Goal: Task Accomplishment & Management: Manage account settings

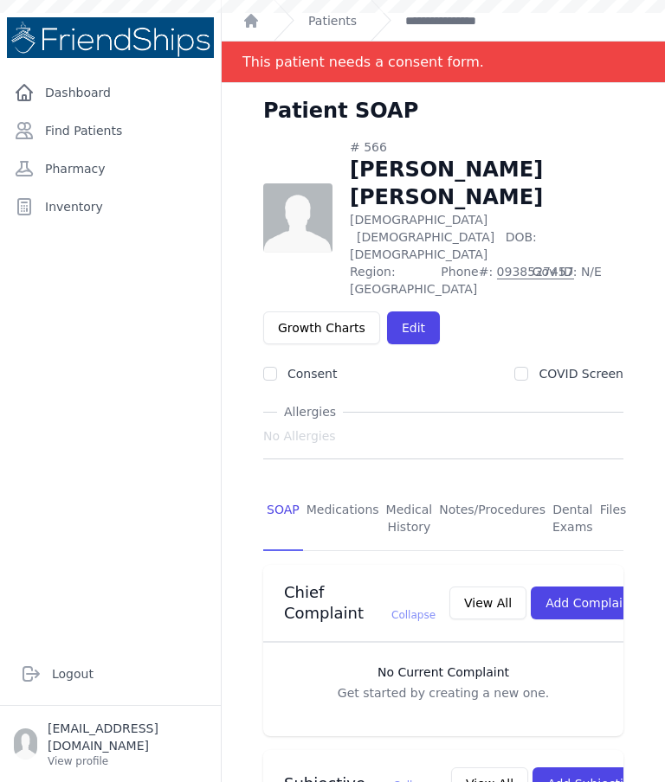
scroll to position [282, 0]
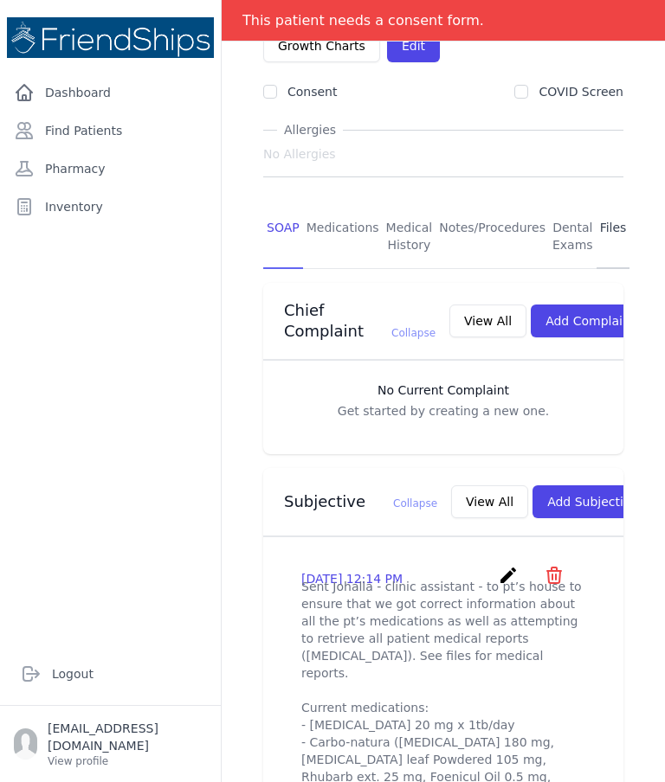
click at [614, 205] on link "Files" at bounding box center [613, 237] width 34 height 64
click at [608, 205] on link "Files" at bounding box center [613, 237] width 34 height 64
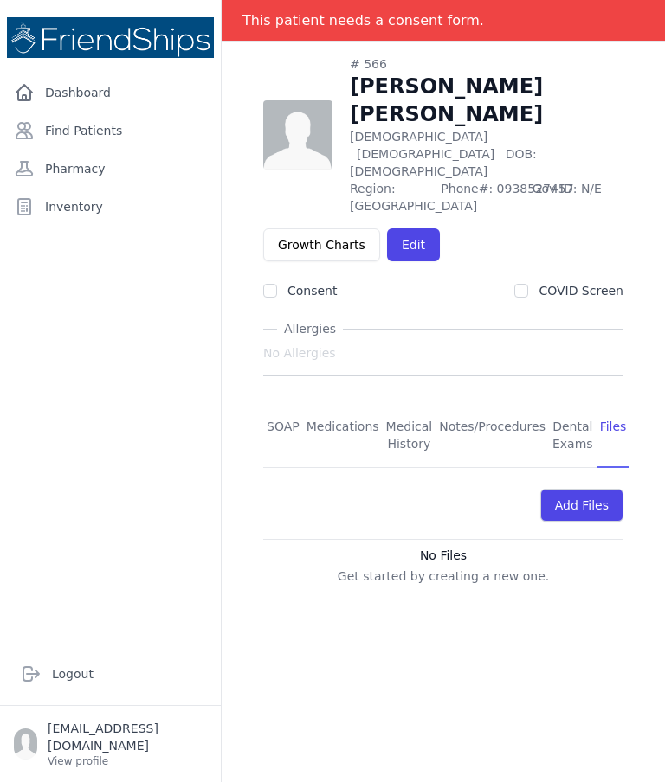
scroll to position [29, 0]
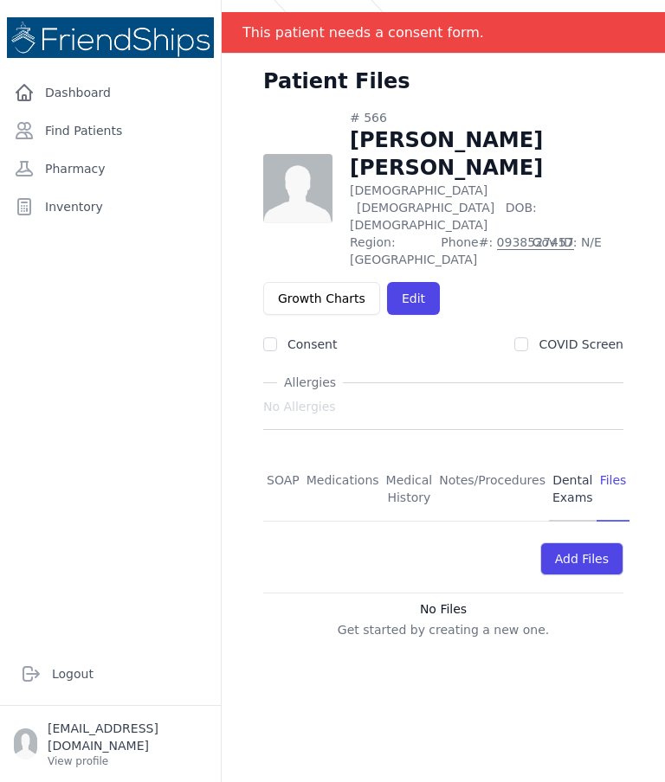
click at [563, 458] on link "Dental Exams" at bounding box center [573, 490] width 48 height 64
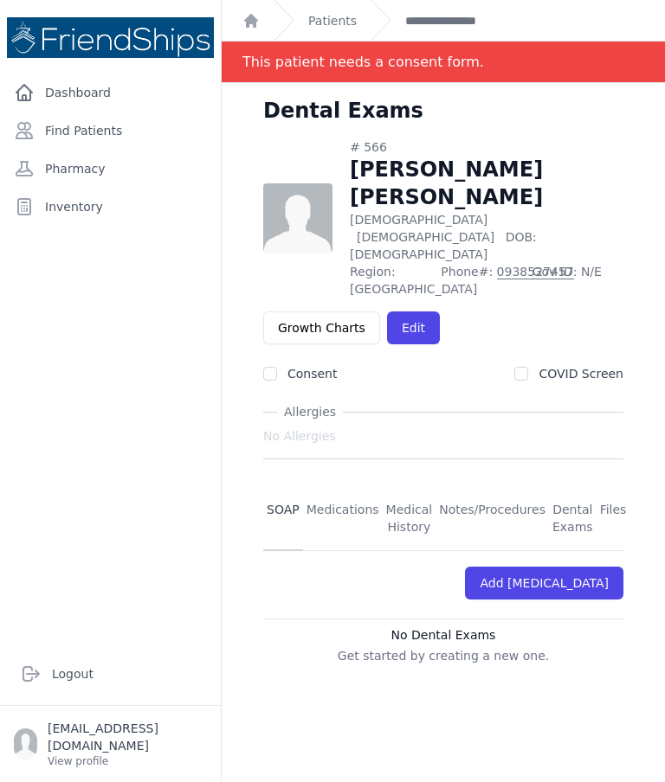
click at [282, 487] on link "SOAP" at bounding box center [283, 519] width 40 height 64
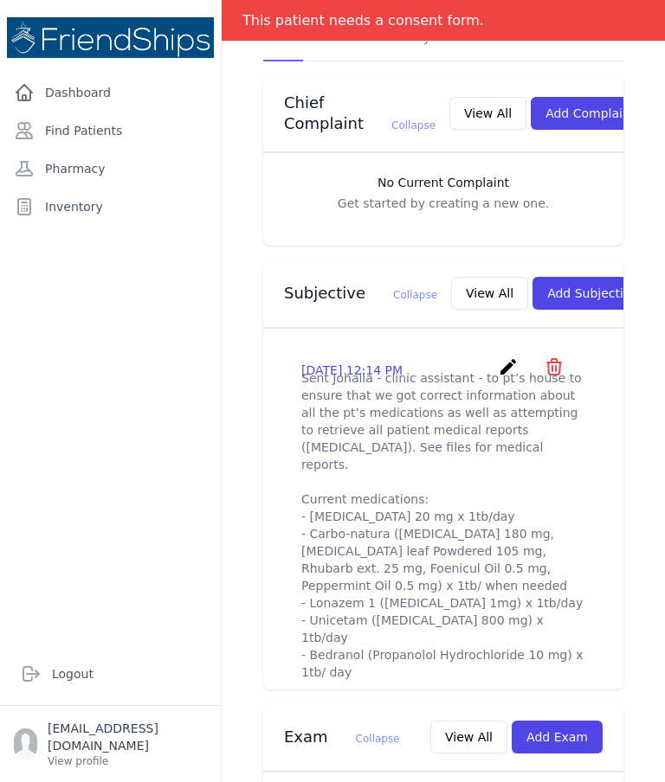
scroll to position [513, 0]
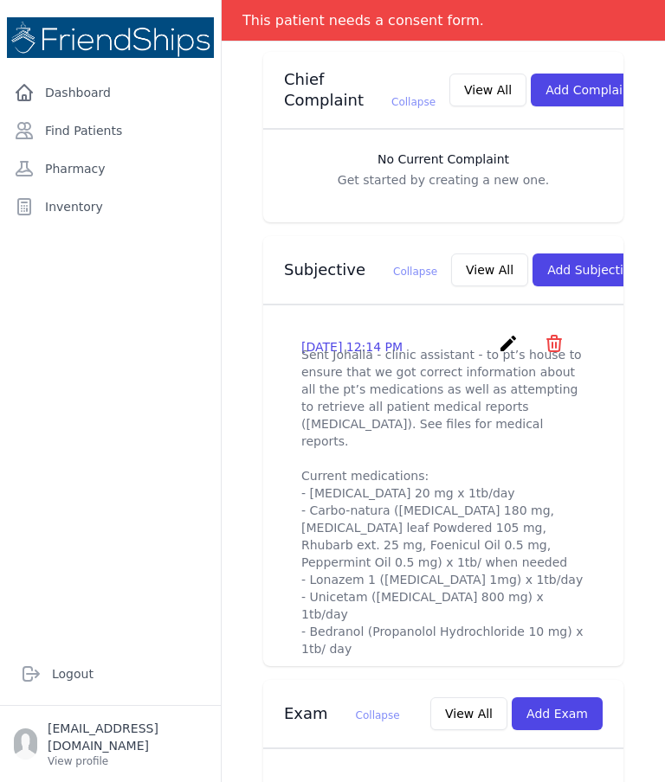
click at [502, 333] on icon "create" at bounding box center [508, 343] width 21 height 21
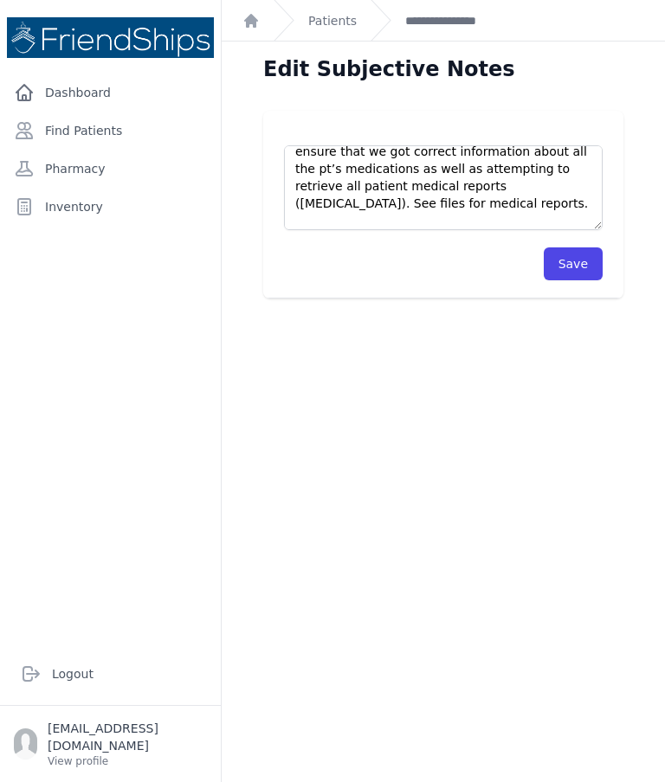
scroll to position [29, 0]
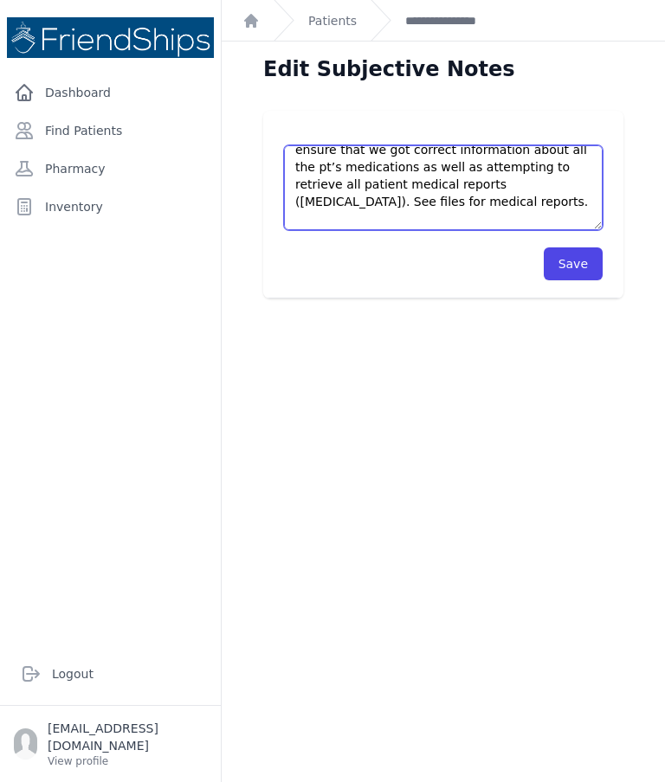
click at [298, 159] on textarea "Sent Johalla - clinic assistant - to pt’s house to ensure that we got correct i…" at bounding box center [443, 187] width 318 height 85
click at [301, 163] on textarea "Sent Johalla - clinic assistant - to pt’s house to ensure that we got correct i…" at bounding box center [443, 187] width 318 height 85
click at [306, 163] on textarea "Sent Johalla - clinic assistant - to pt’s house to ensure that we got correct i…" at bounding box center [443, 187] width 318 height 85
click at [308, 163] on textarea "Sent Johalla - clinic assistant - to pt’s house to ensure that we got correct i…" at bounding box center [443, 187] width 318 height 85
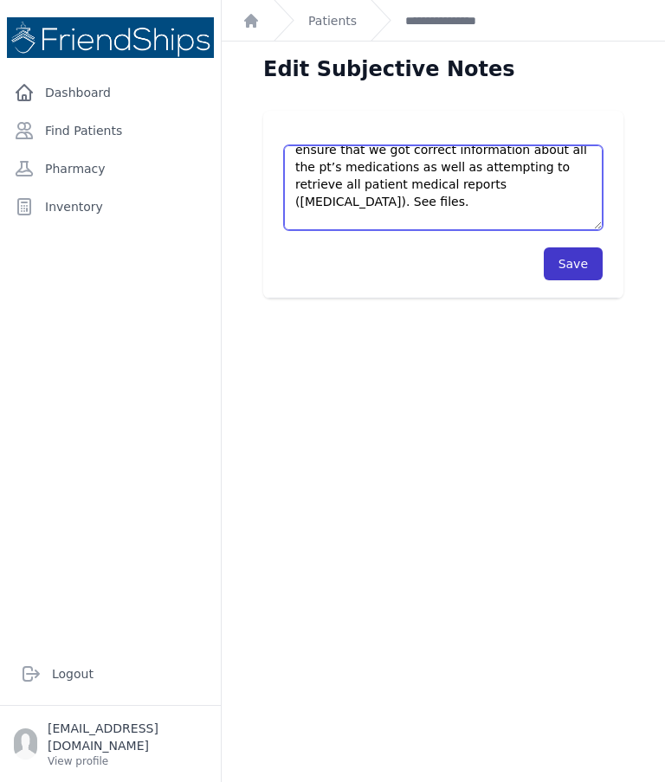
type textarea "Sent Johalla - clinic assistant - to pt’s house to ensure that we got correct i…"
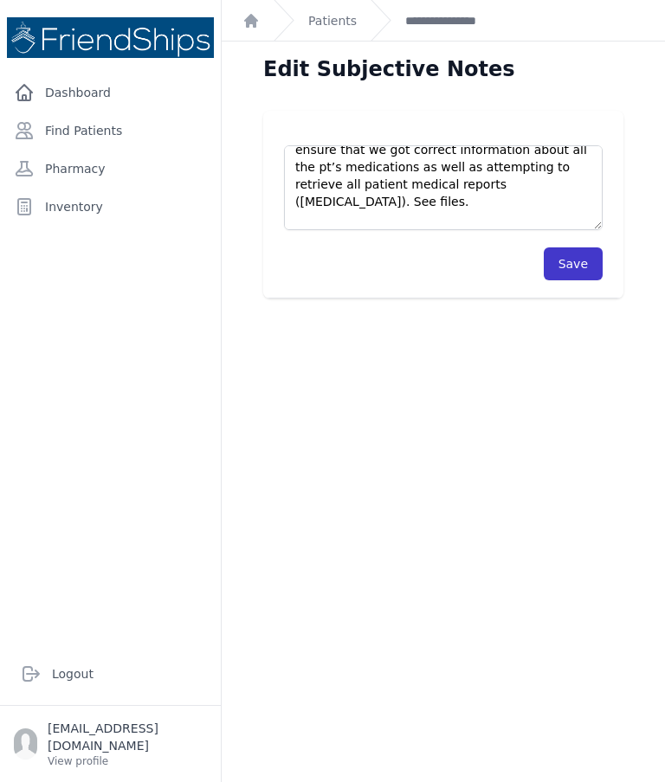
click at [584, 247] on button "Save" at bounding box center [572, 263] width 59 height 33
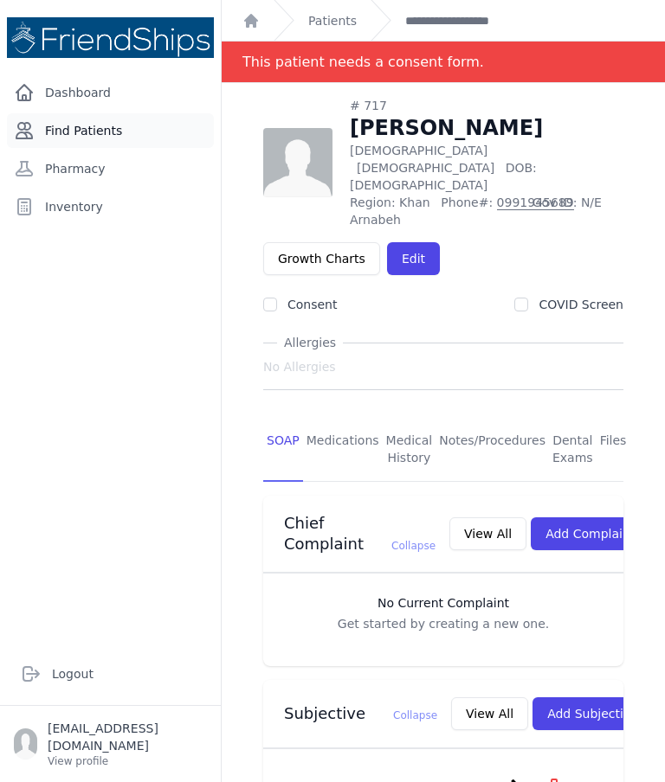
click at [78, 127] on link "Find Patients" at bounding box center [110, 130] width 207 height 35
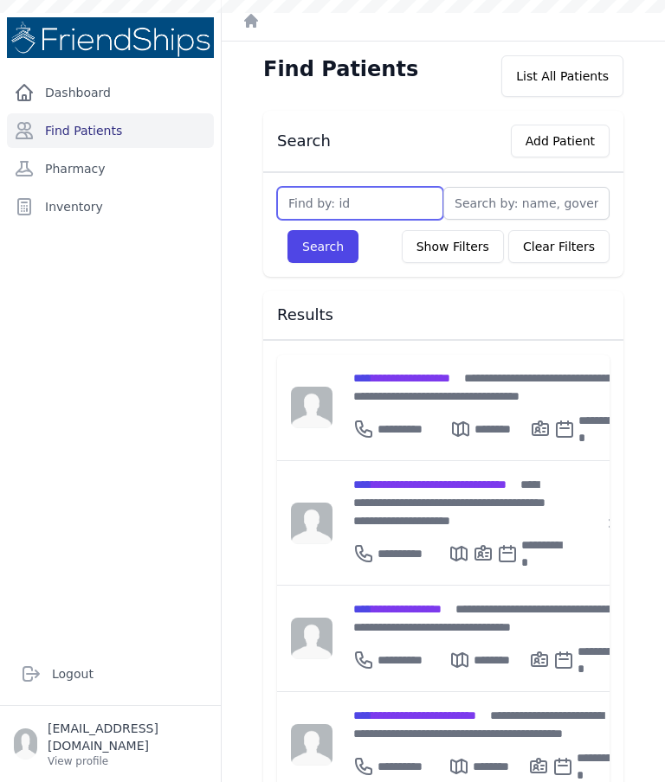
click at [423, 200] on input "text" at bounding box center [360, 203] width 166 height 33
type input "737"
click at [322, 247] on button "Search" at bounding box center [322, 246] width 71 height 33
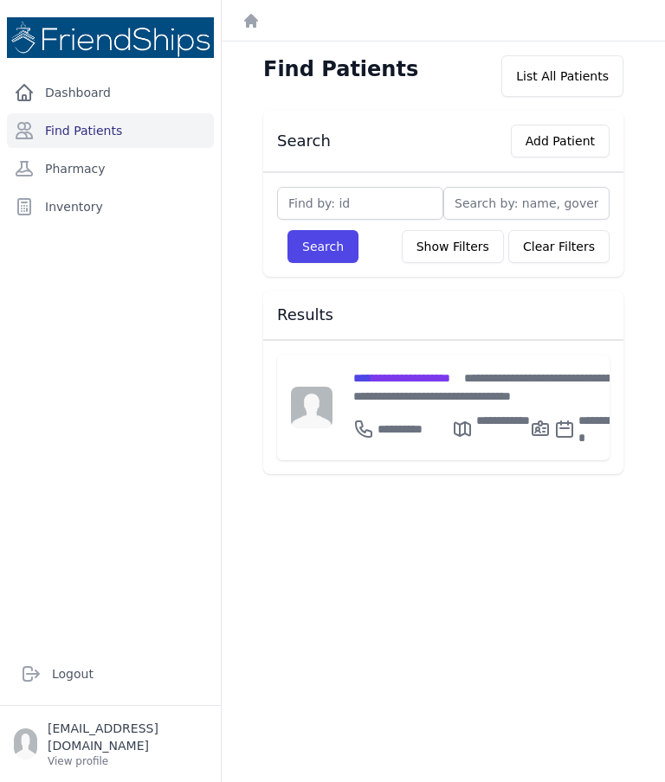
click at [292, 209] on input "text" at bounding box center [360, 203] width 166 height 33
click at [336, 204] on input "text" at bounding box center [360, 203] width 166 height 33
click at [340, 202] on input "text" at bounding box center [360, 203] width 166 height 33
click at [350, 196] on input "text" at bounding box center [360, 203] width 166 height 33
click at [81, 106] on link "Dashboard" at bounding box center [110, 92] width 207 height 35
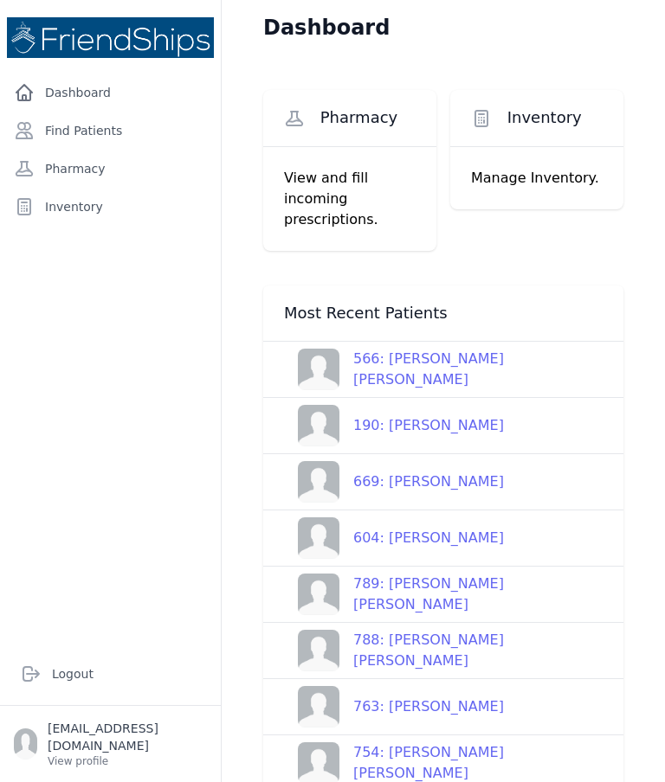
click at [396, 434] on div "190: [PERSON_NAME]" at bounding box center [421, 425] width 164 height 21
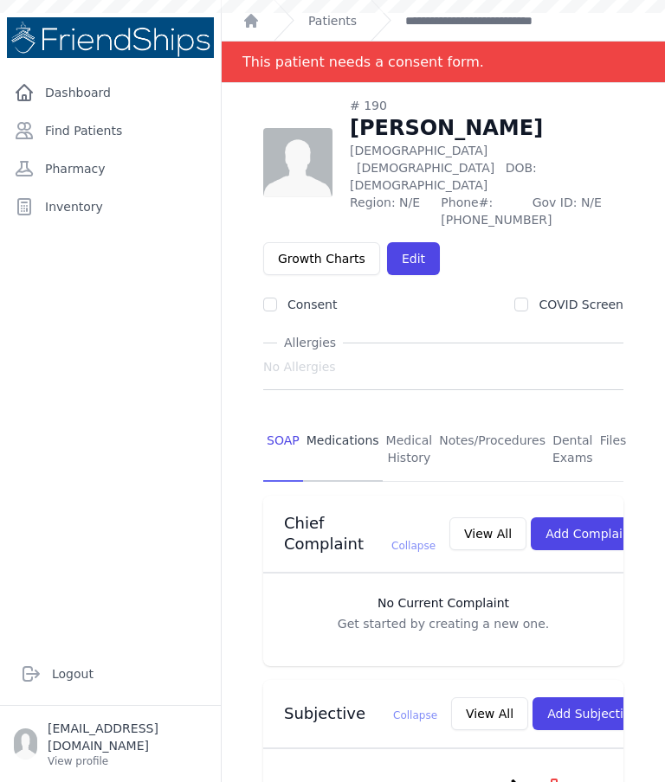
click at [369, 425] on link "Medications" at bounding box center [343, 450] width 80 height 64
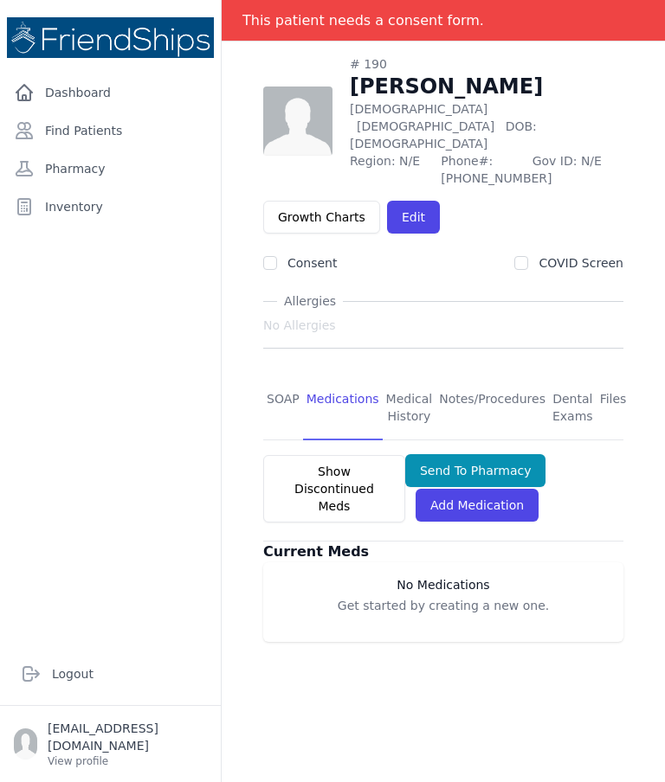
scroll to position [83, 0]
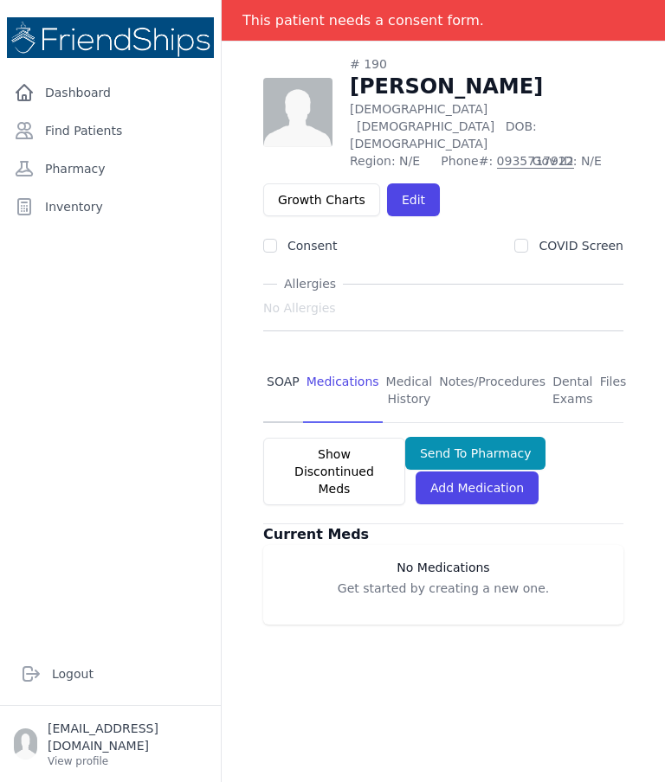
click at [269, 372] on link "SOAP" at bounding box center [283, 391] width 40 height 64
click at [281, 389] on link "SOAP" at bounding box center [283, 391] width 40 height 64
click at [280, 386] on link "SOAP" at bounding box center [283, 391] width 40 height 64
click at [269, 379] on link "SOAP" at bounding box center [283, 391] width 40 height 64
click at [284, 397] on link "SOAP" at bounding box center [283, 391] width 40 height 64
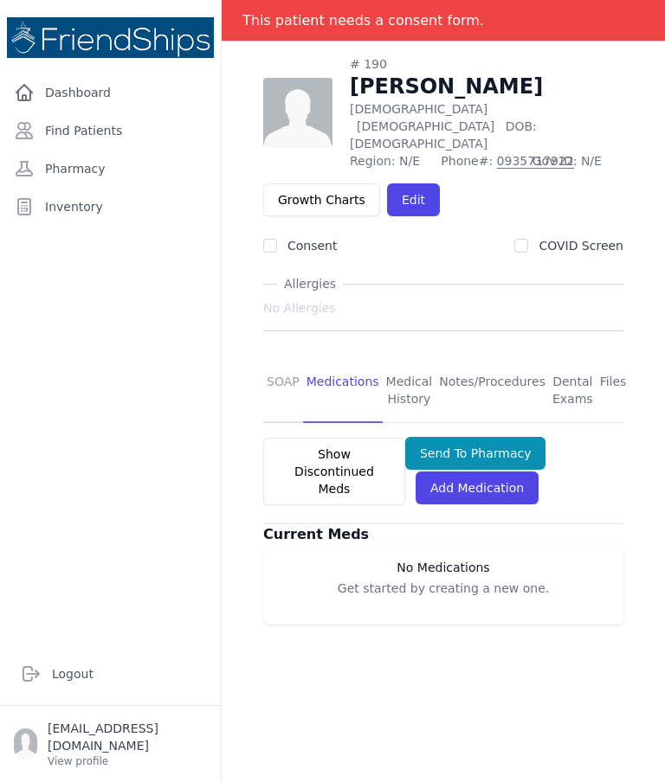
click at [288, 378] on link "SOAP" at bounding box center [283, 391] width 40 height 64
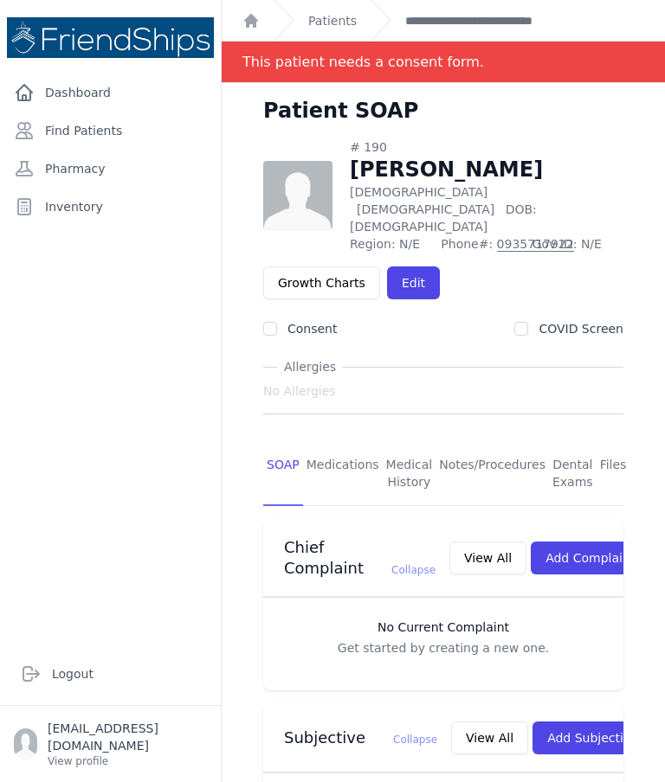
scroll to position [-2, 0]
click at [85, 126] on link "Find Patients" at bounding box center [110, 130] width 207 height 35
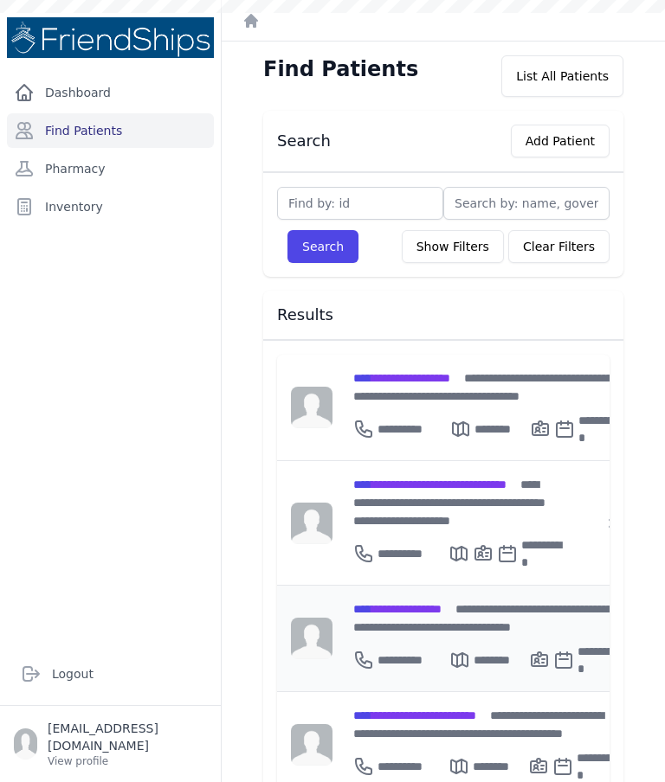
click at [350, 586] on div "**********" at bounding box center [485, 639] width 307 height 106
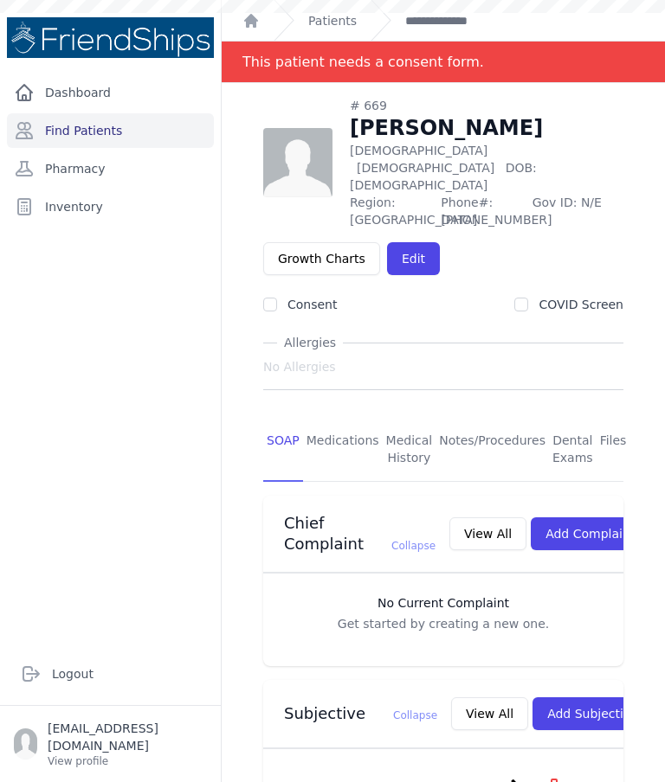
click at [434, 597] on h3 "No Current Complaint" at bounding box center [442, 603] width 325 height 17
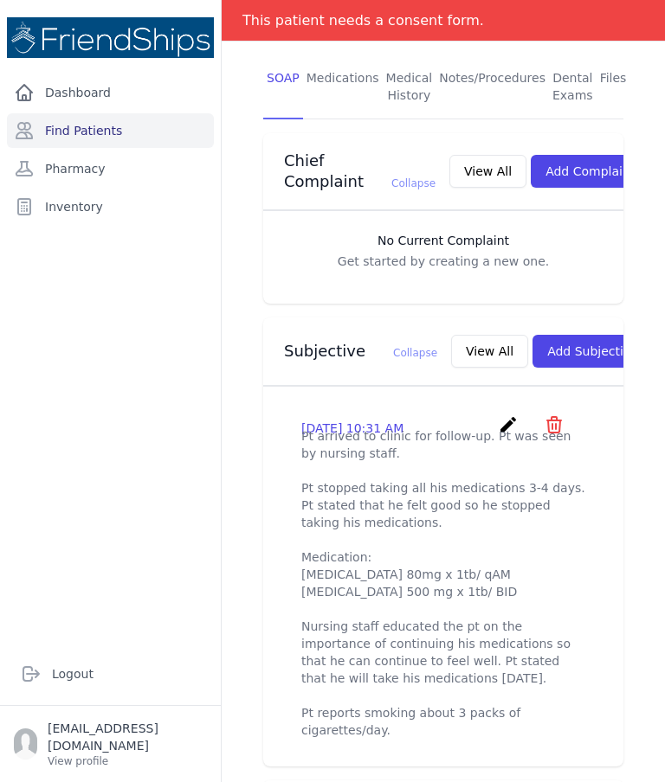
scroll to position [373, 0]
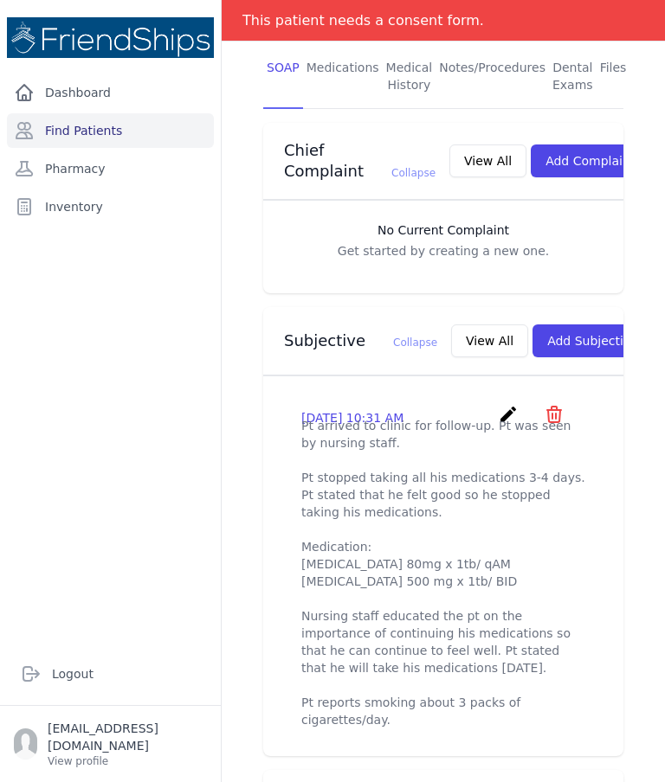
click at [497, 422] on p "Pt arrived to clinic for follow-up. Pt was seen by nursing staff. Pt stopped ta…" at bounding box center [443, 573] width 284 height 312
click at [500, 409] on icon "create" at bounding box center [508, 414] width 21 height 21
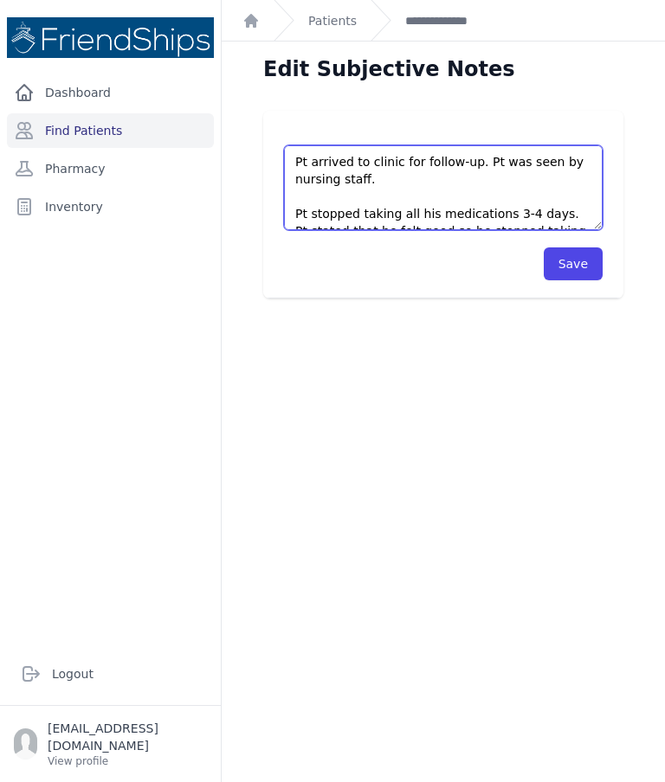
click at [552, 196] on textarea "Pt arrived to clinic for follow-up. Pt was seen by nursing staff. Pt stopped ta…" at bounding box center [443, 187] width 318 height 85
click at [464, 177] on textarea "Pt arrived to clinic for follow-up. Pt was seen by nursing staff. Pt stopped ta…" at bounding box center [443, 187] width 318 height 85
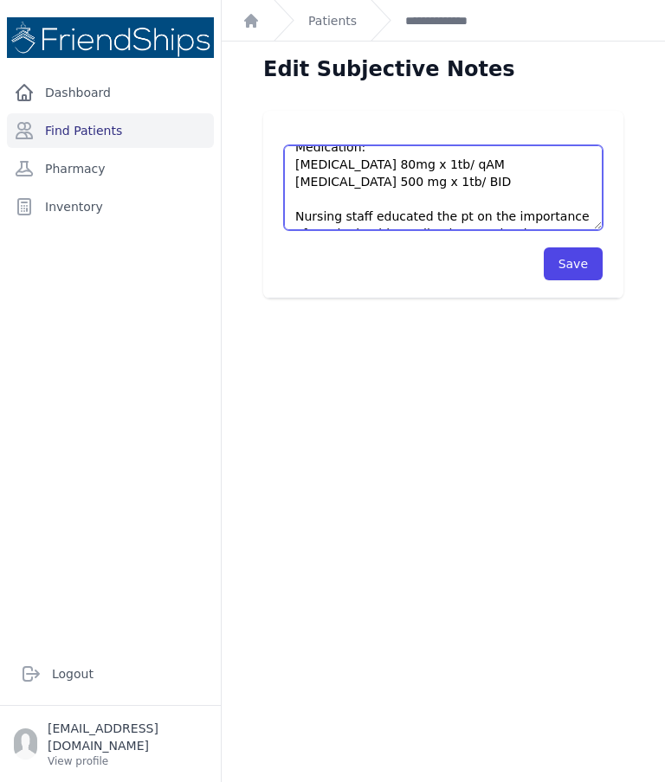
scroll to position [192, 0]
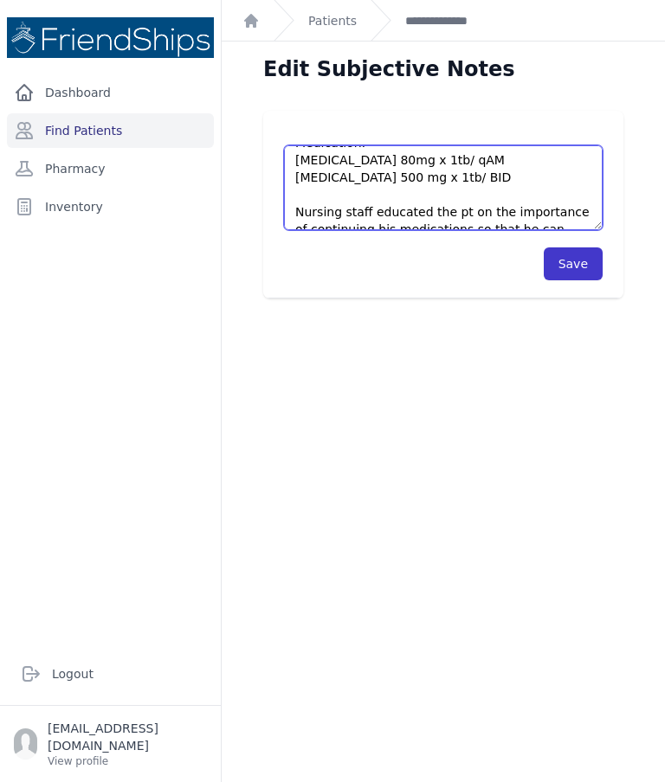
type textarea "Pt arrived to clinic for follow-up. Pt was seen by nursing staff. Pt’s Fasting …"
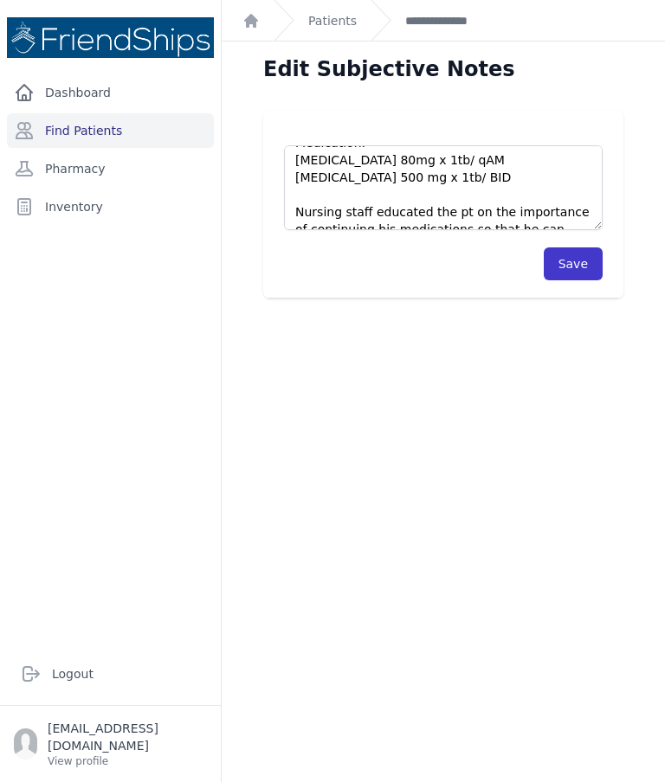
click at [574, 268] on button "Save" at bounding box center [572, 263] width 59 height 33
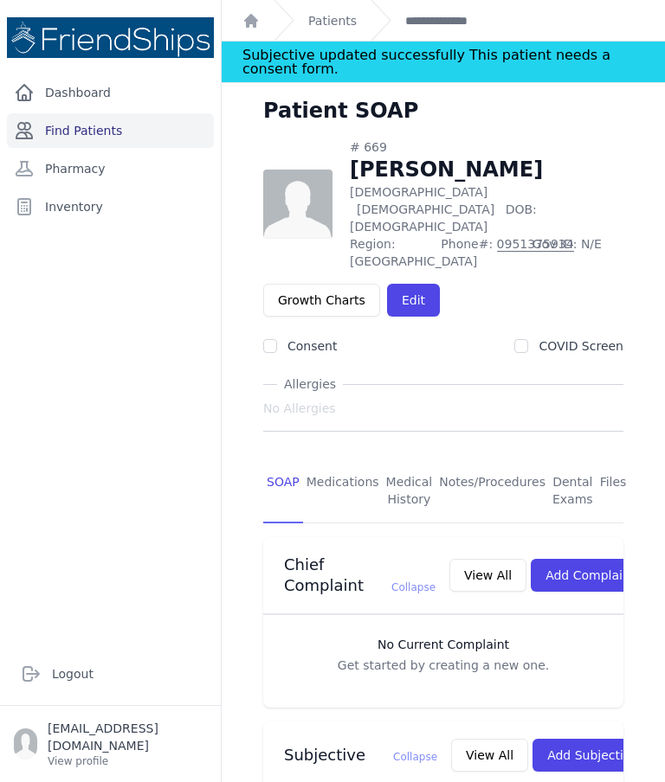
click at [116, 138] on link "Find Patients" at bounding box center [110, 130] width 207 height 35
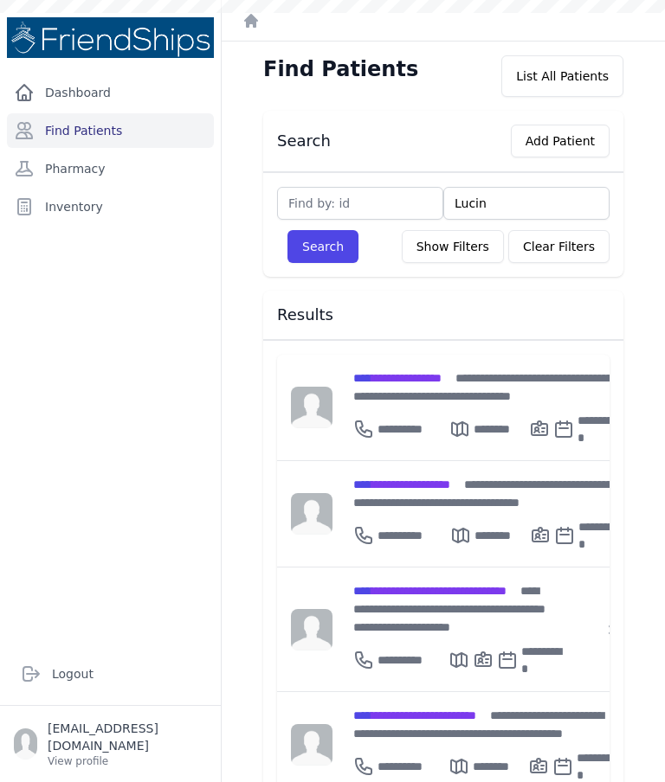
type input "[PERSON_NAME]"
click at [322, 247] on button "Search" at bounding box center [322, 246] width 71 height 33
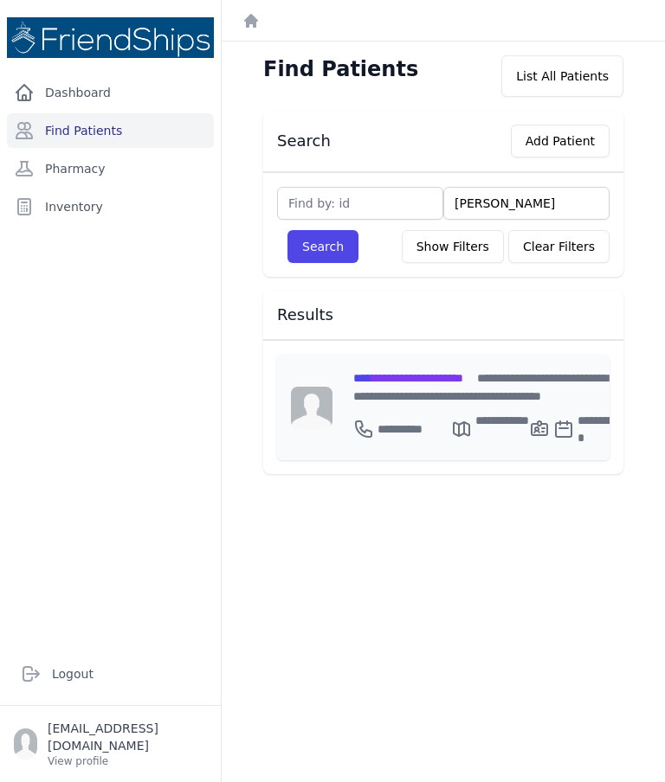
click at [451, 362] on div "**********" at bounding box center [486, 408] width 308 height 106
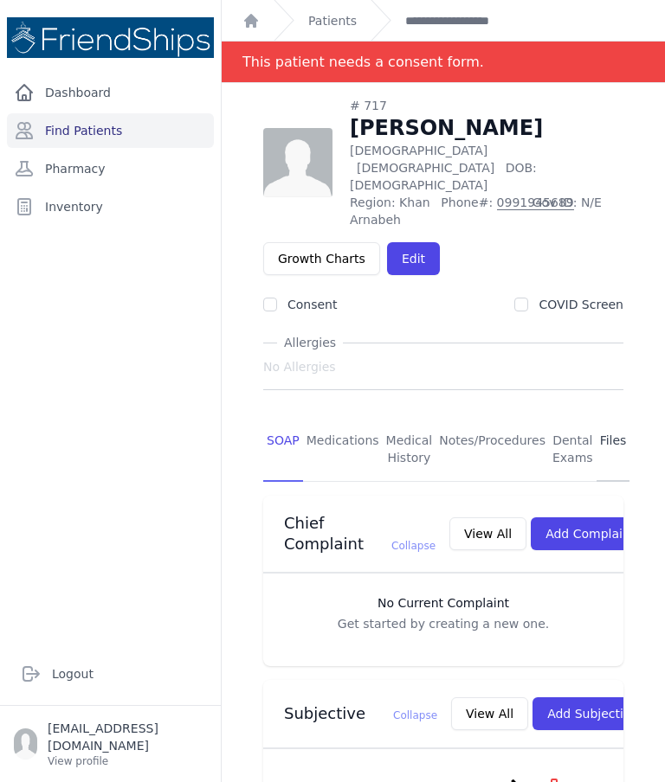
click at [599, 418] on link "Files" at bounding box center [613, 450] width 34 height 64
click at [616, 418] on link "Files" at bounding box center [613, 450] width 34 height 64
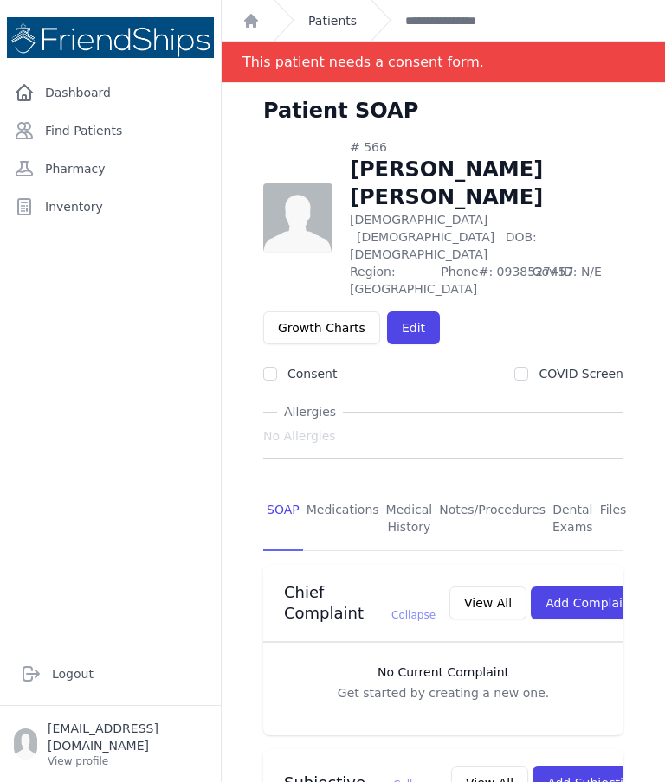
click at [341, 18] on link "Patients" at bounding box center [332, 20] width 48 height 17
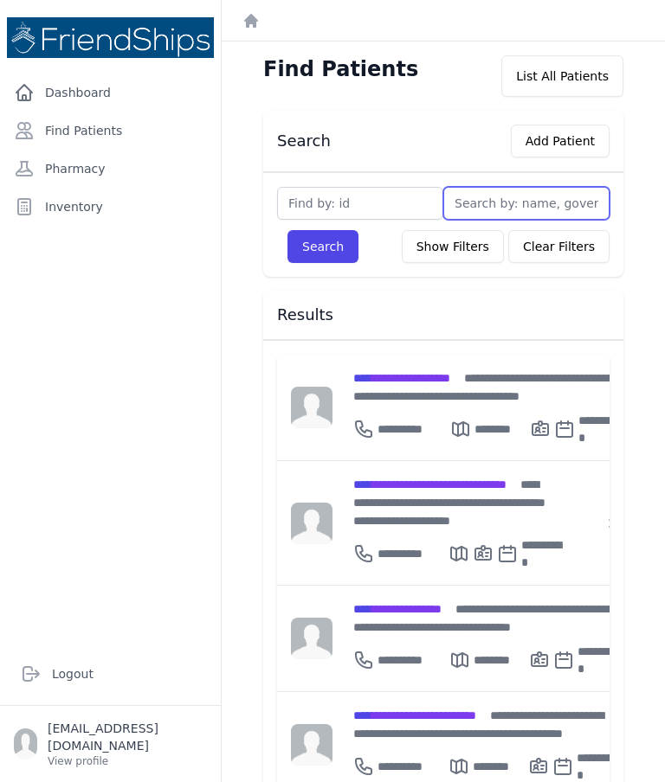
click at [480, 202] on input "text" at bounding box center [526, 203] width 166 height 33
type input "Jassim"
click at [322, 247] on button "Search" at bounding box center [322, 246] width 71 height 33
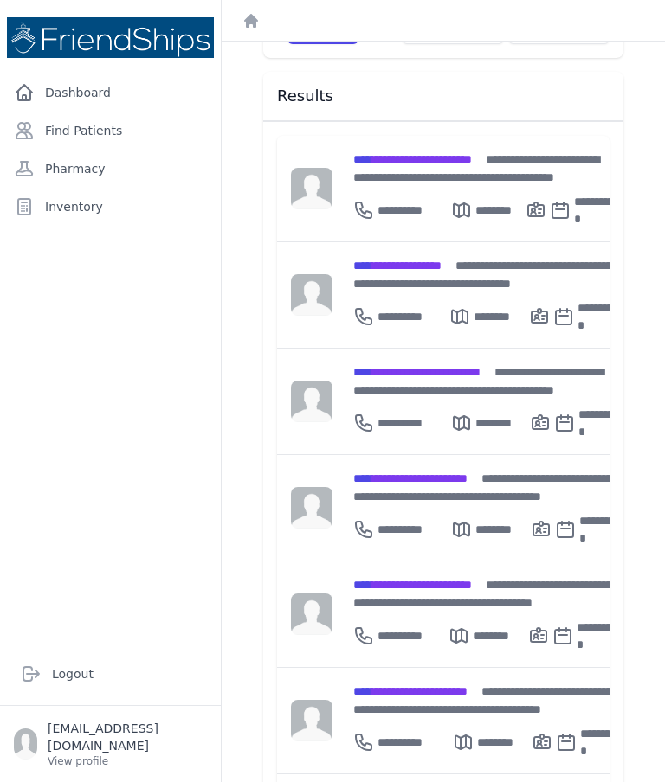
scroll to position [172, 0]
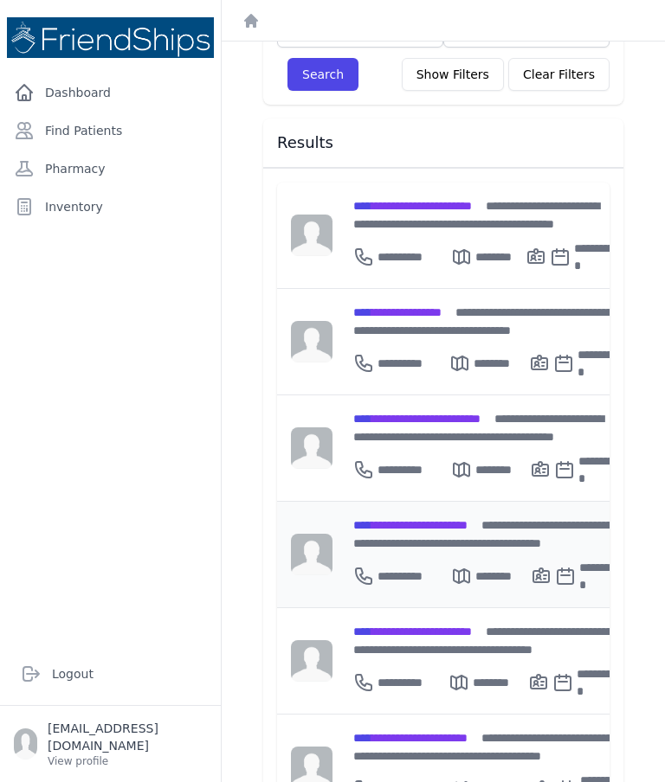
click at [485, 517] on div "**********" at bounding box center [486, 534] width 267 height 36
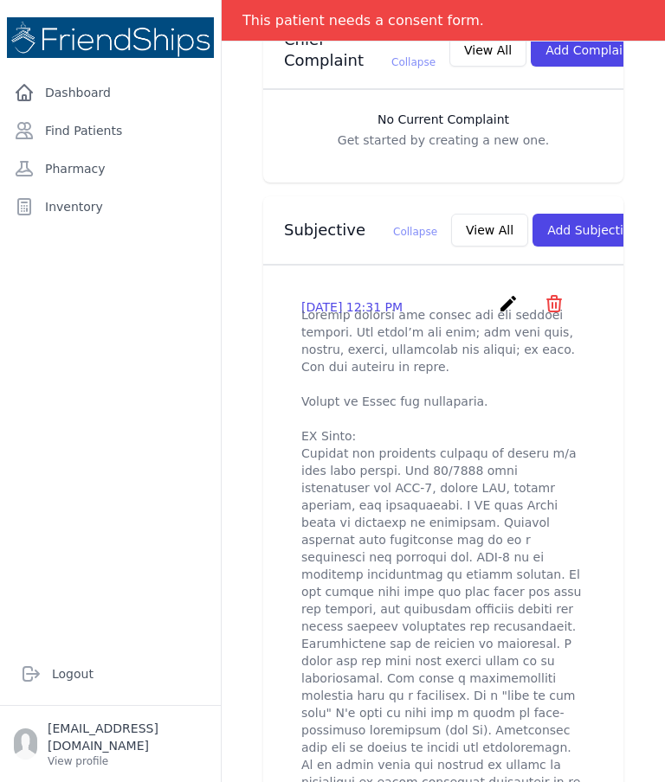
scroll to position [482, 0]
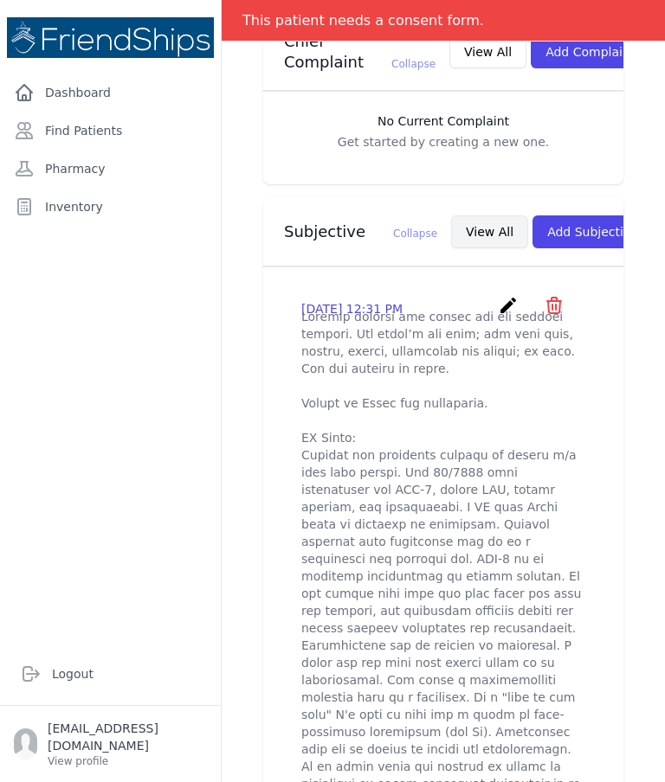
click at [466, 228] on button "View All" at bounding box center [489, 231] width 77 height 33
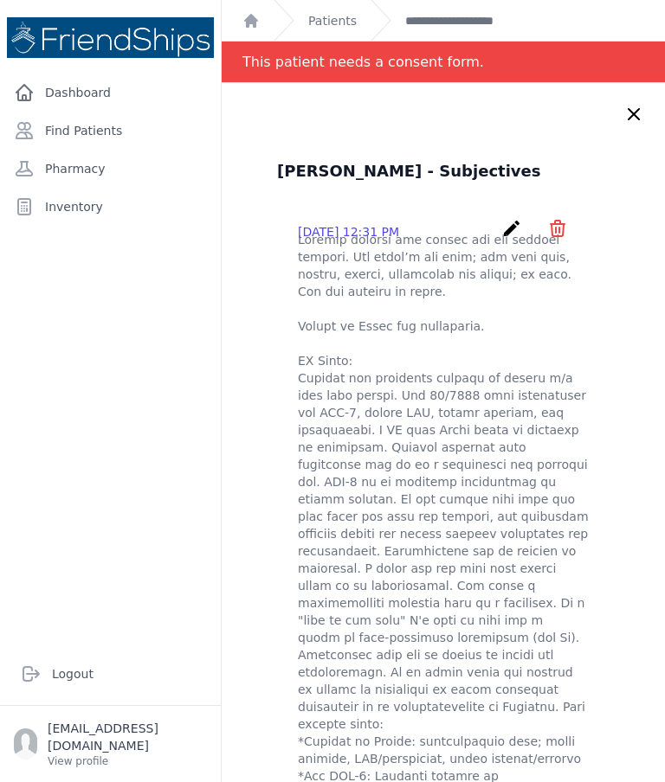
scroll to position [0, 0]
click at [632, 115] on icon at bounding box center [633, 114] width 10 height 10
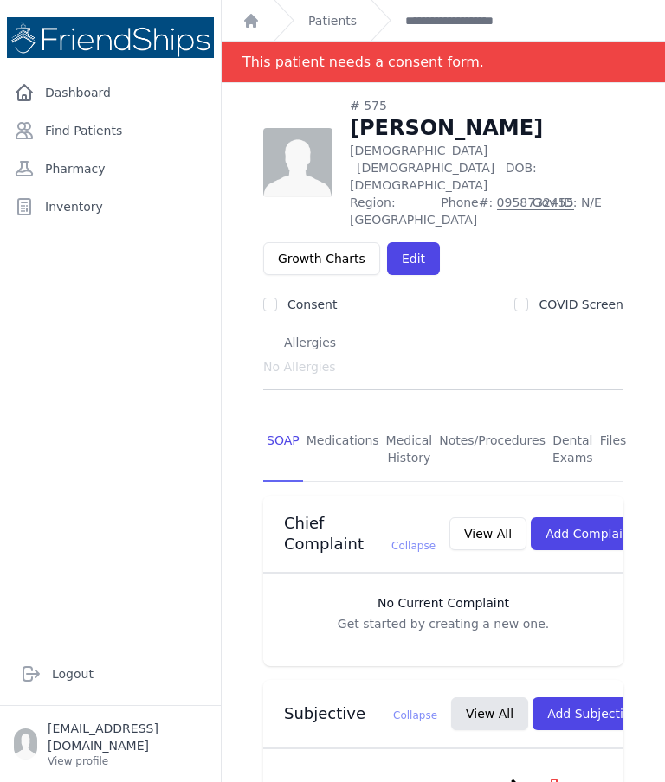
click at [621, 115] on h1 "Lilas Jassim Hussein" at bounding box center [486, 128] width 273 height 28
click at [609, 418] on link "Files" at bounding box center [613, 450] width 34 height 64
click at [603, 418] on link "Files" at bounding box center [613, 450] width 34 height 64
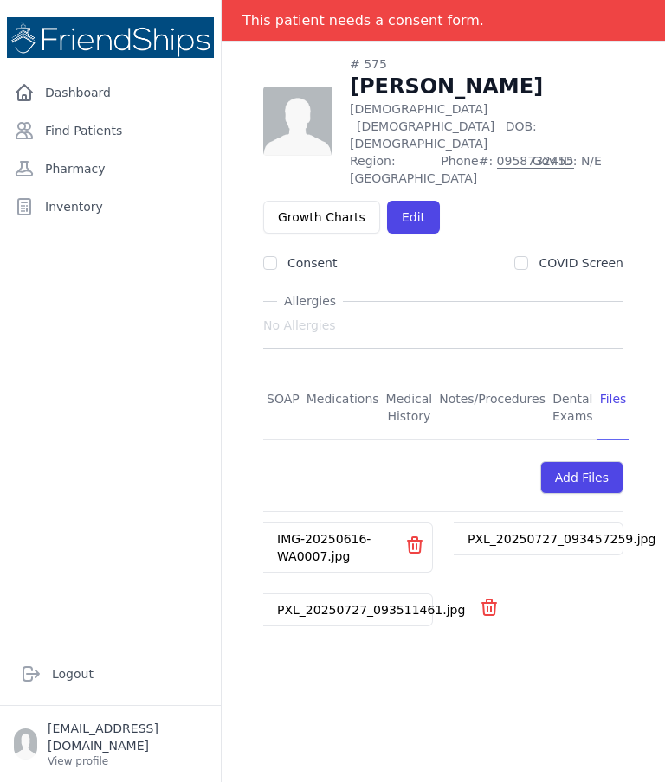
scroll to position [83, 0]
click at [317, 532] on link "IMG-20250616-WA0007.jpg" at bounding box center [323, 547] width 93 height 31
click at [513, 152] on span "Phone#: 0958732455" at bounding box center [480, 169] width 80 height 35
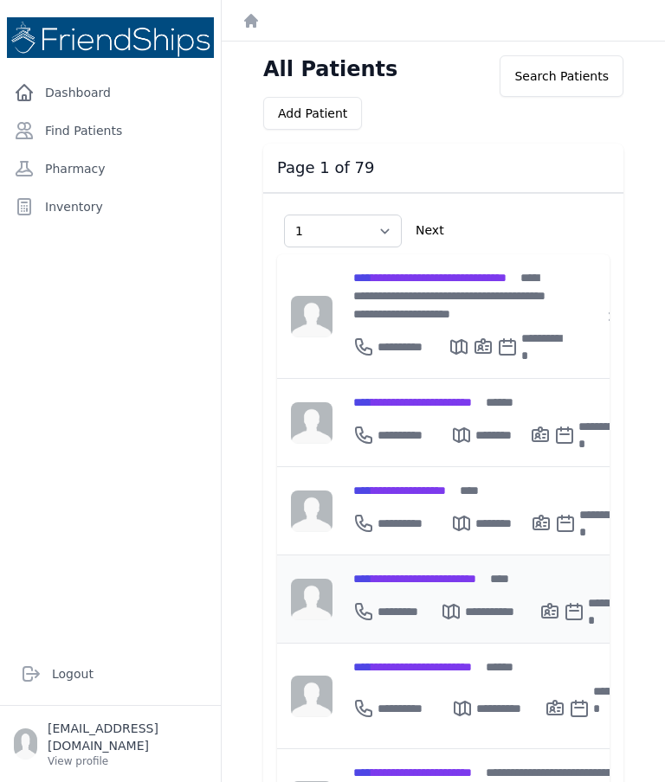
click at [431, 573] on span "**********" at bounding box center [414, 579] width 123 height 12
select select "1"
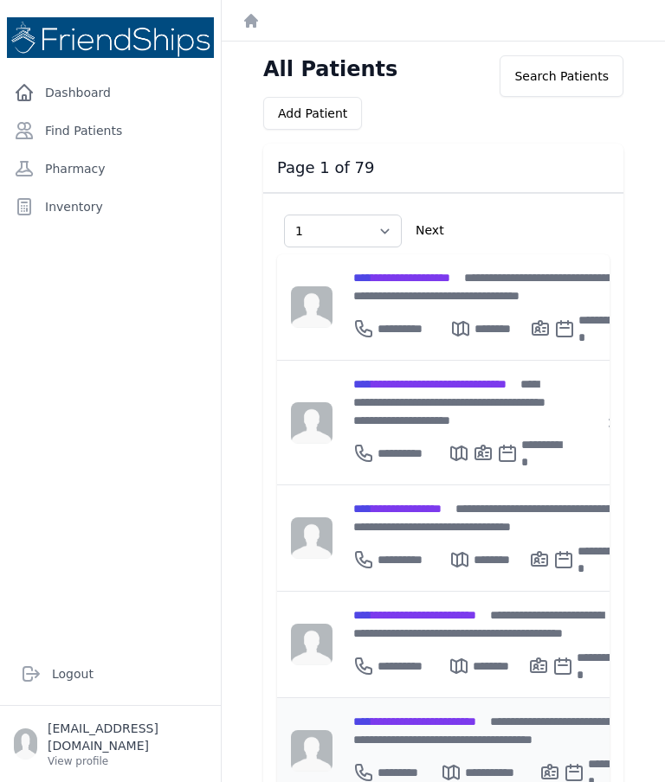
click at [389, 716] on span "**********" at bounding box center [414, 722] width 123 height 12
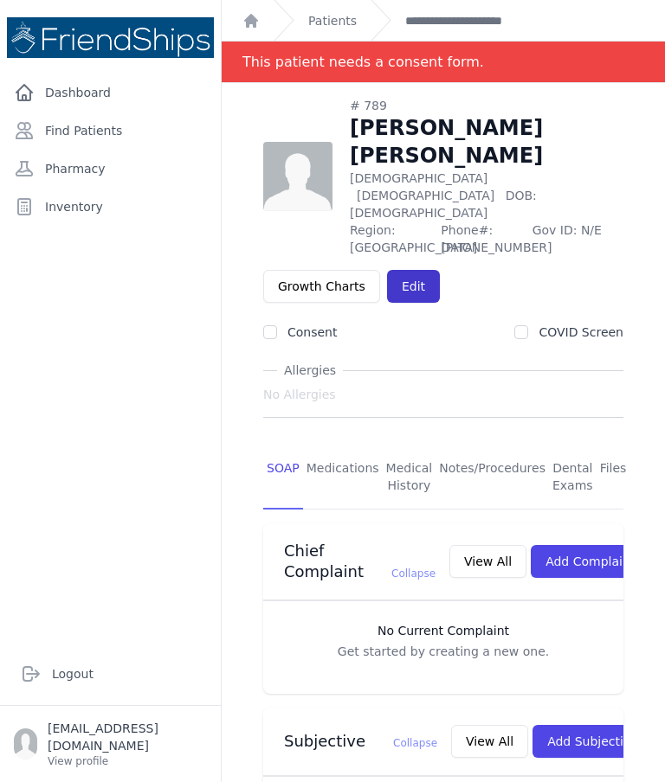
click at [405, 270] on link "Edit" at bounding box center [413, 286] width 53 height 33
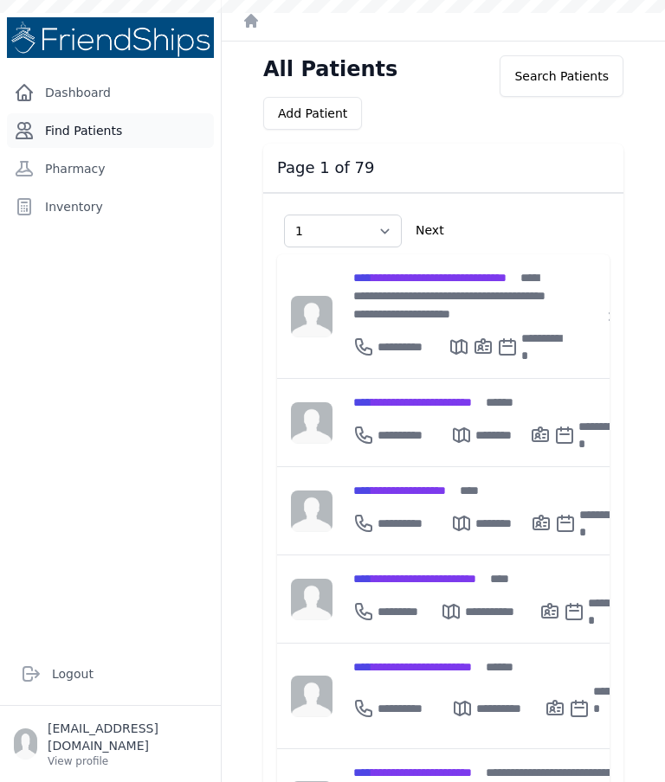
click at [75, 136] on link "Find Patients" at bounding box center [110, 130] width 207 height 35
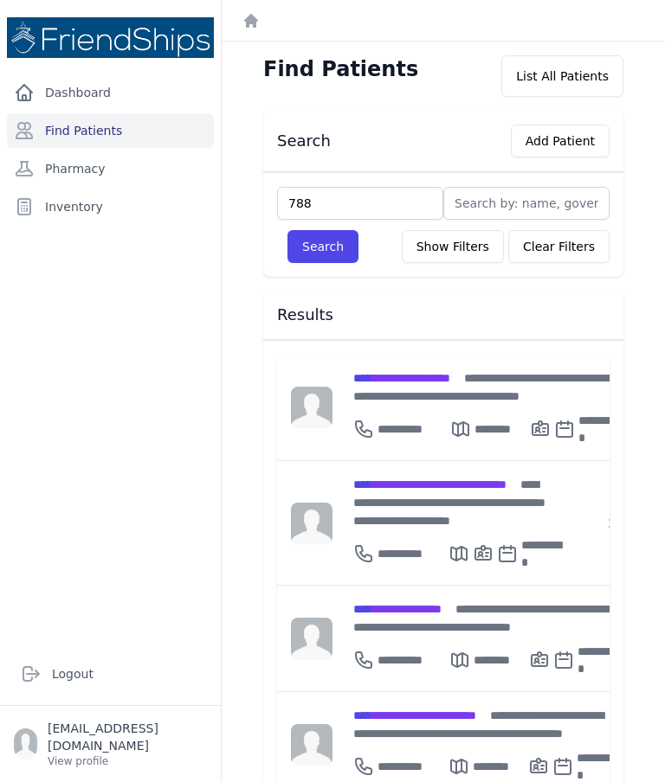
type input "788"
click at [322, 247] on button "Search" at bounding box center [322, 246] width 71 height 33
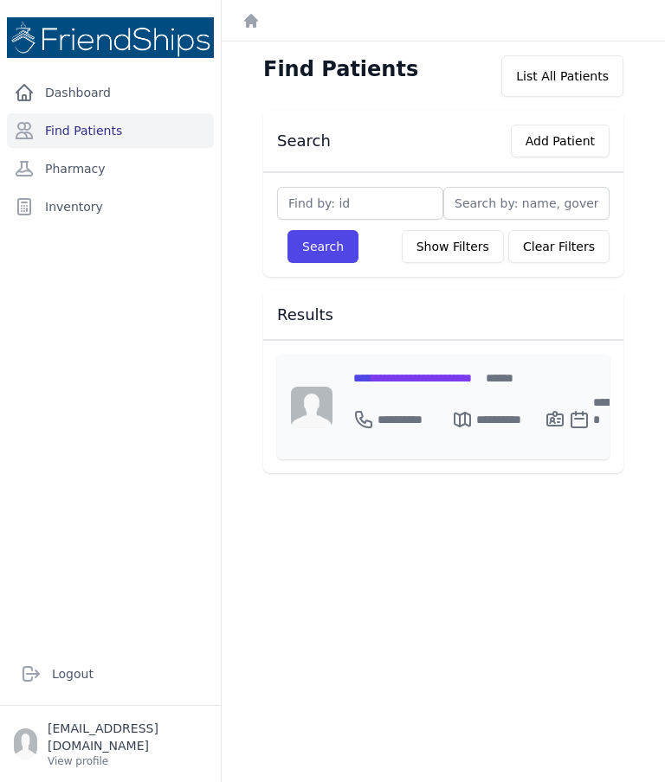
click at [407, 378] on span "**********" at bounding box center [412, 378] width 119 height 12
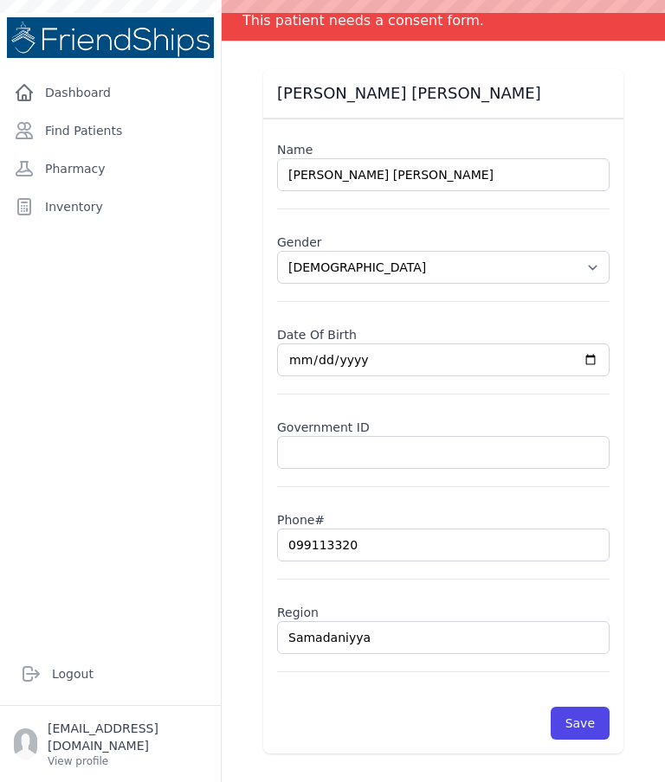
scroll to position [83, 0]
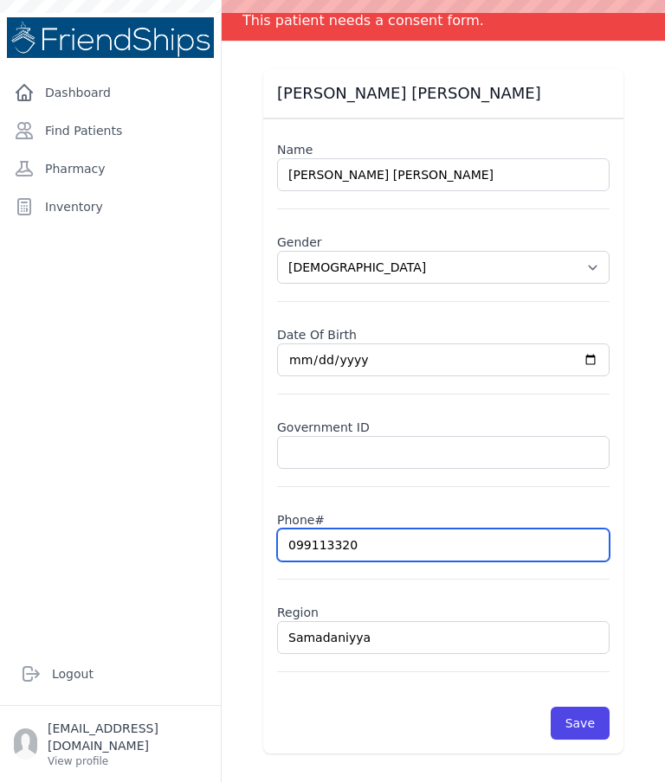
click at [340, 543] on input "099113320" at bounding box center [443, 545] width 332 height 33
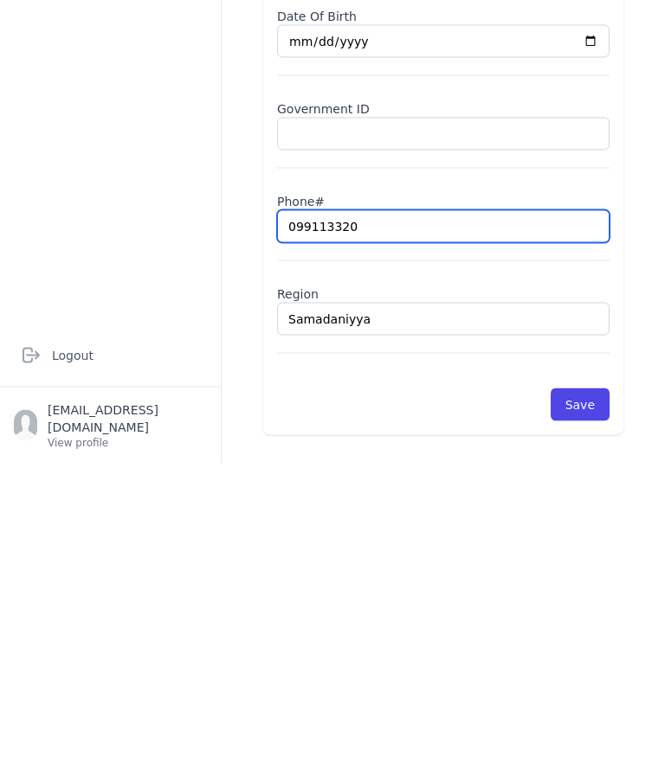
click at [315, 529] on input "099113320" at bounding box center [443, 545] width 332 height 33
select select "[DEMOGRAPHIC_DATA]"
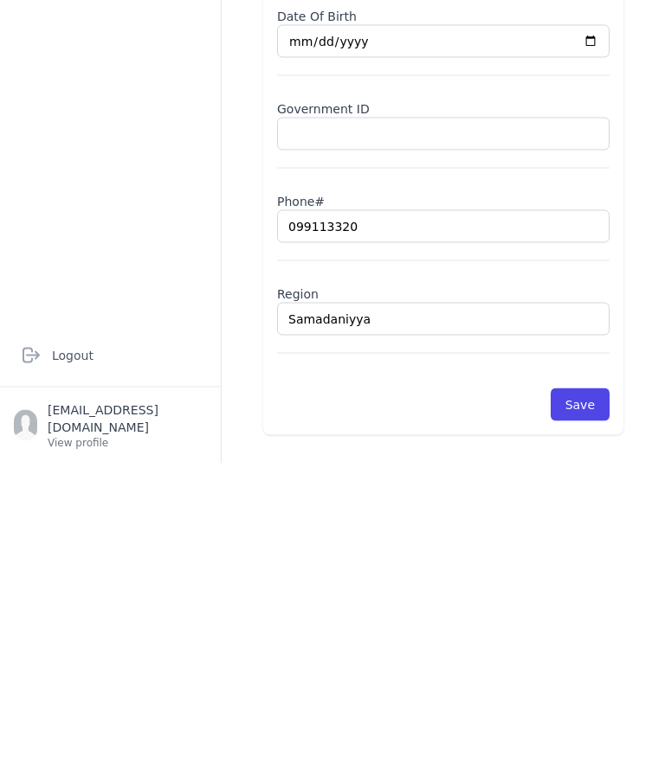
click at [318, 529] on input "099113320" at bounding box center [443, 545] width 332 height 33
click at [298, 529] on input "text" at bounding box center [443, 545] width 332 height 33
select select "[DEMOGRAPHIC_DATA]"
type input "0932205938"
click at [589, 707] on button "Save" at bounding box center [579, 723] width 59 height 33
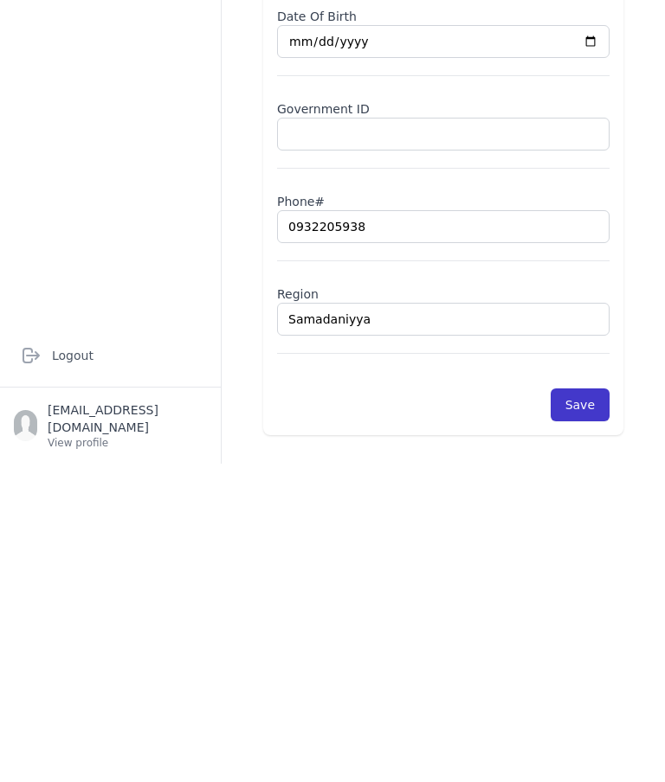
scroll to position [69, 0]
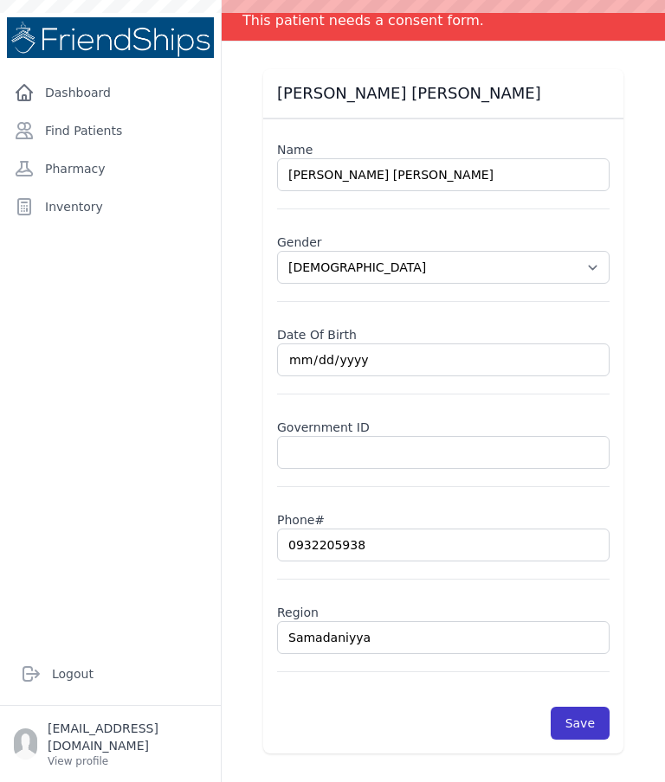
click at [577, 707] on button "Save" at bounding box center [579, 723] width 59 height 33
select select "[DEMOGRAPHIC_DATA]"
type input "099113320"
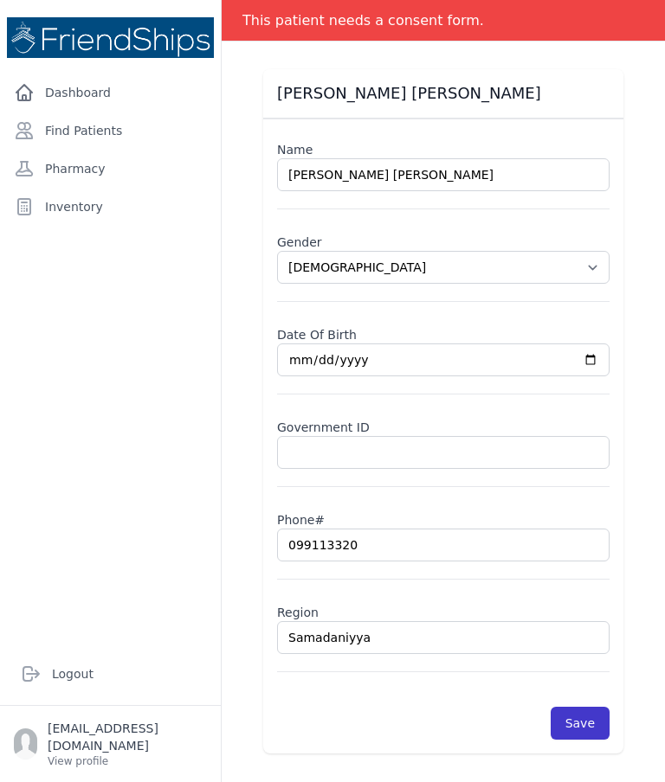
scroll to position [83, 0]
click at [569, 722] on button "Save" at bounding box center [579, 723] width 59 height 33
